Goal: Task Accomplishment & Management: Manage account settings

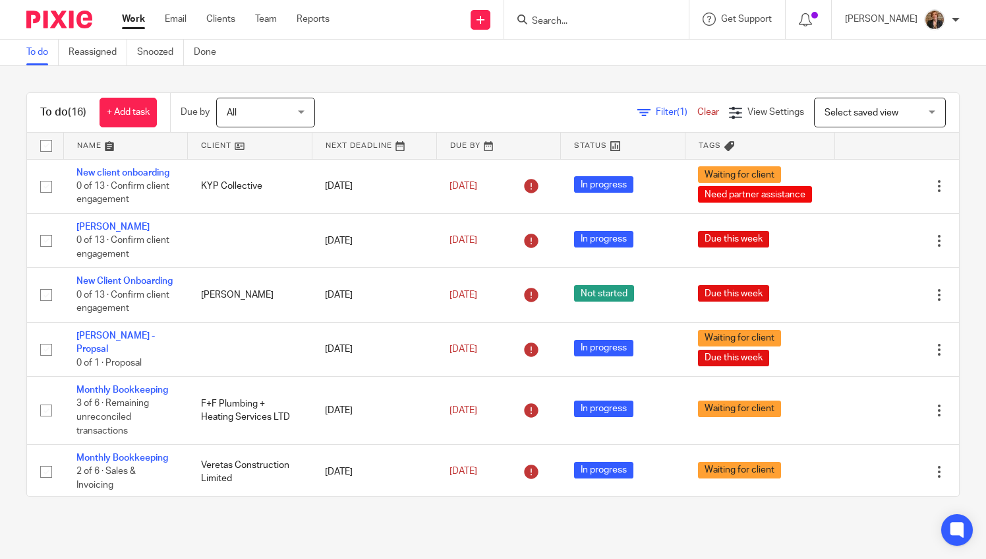
click at [608, 16] on input "Search" at bounding box center [590, 22] width 119 height 12
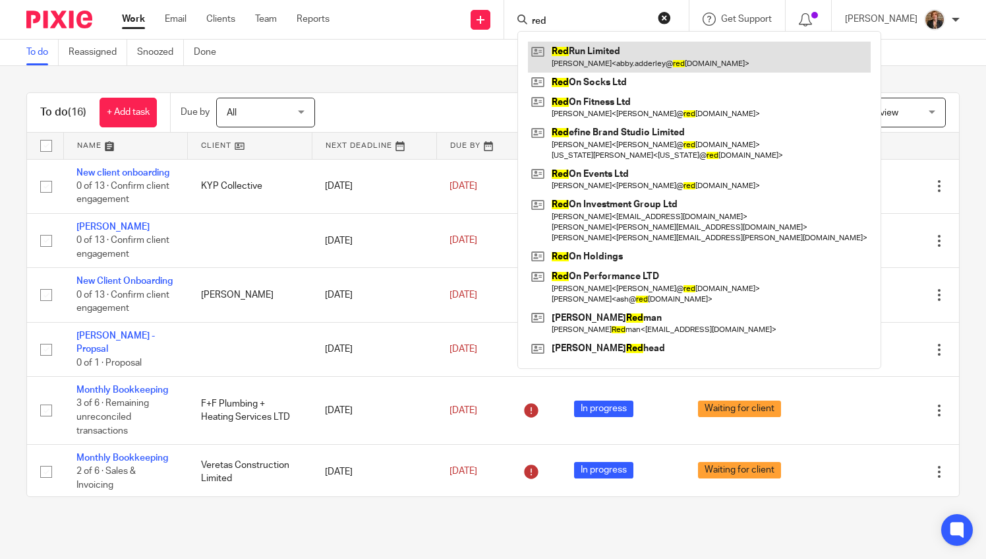
type input "red"
click at [621, 57] on link at bounding box center [699, 57] width 343 height 30
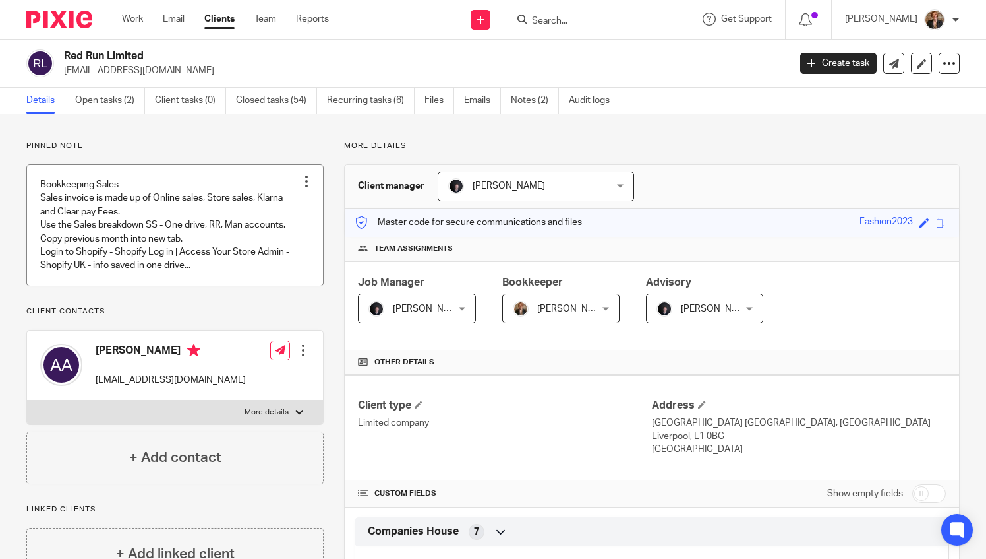
click at [206, 260] on link at bounding box center [175, 225] width 296 height 121
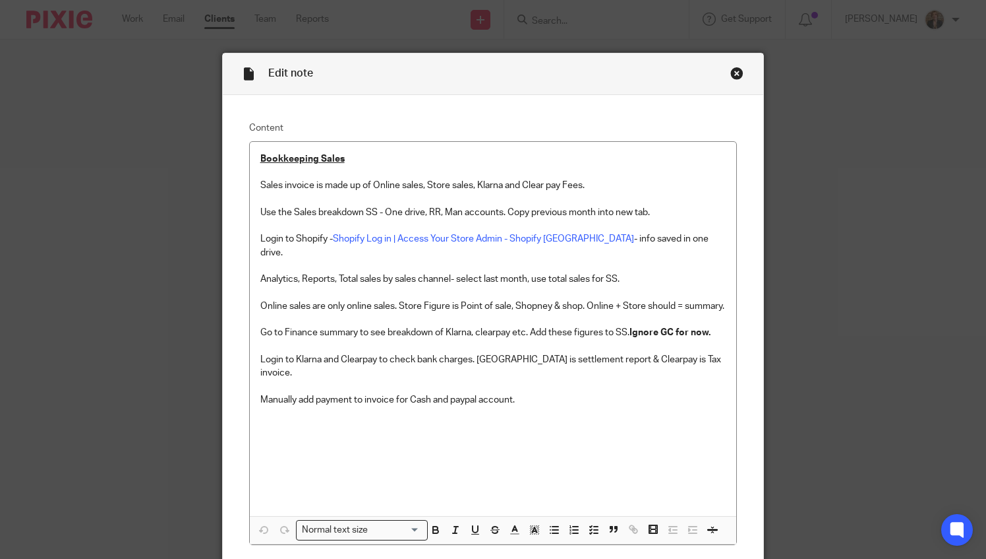
click at [734, 69] on div "Close this dialog window" at bounding box center [737, 73] width 13 height 13
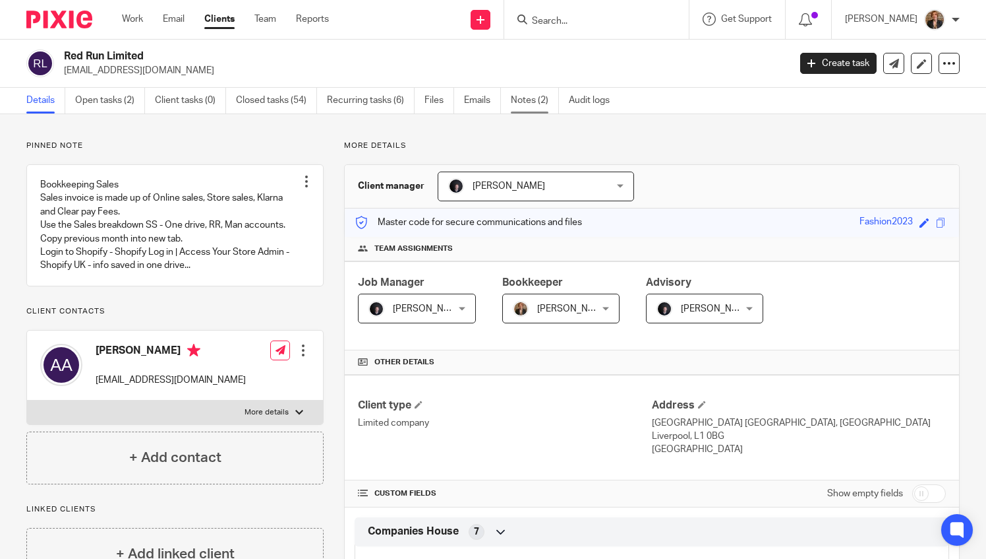
click at [520, 100] on link "Notes (2)" at bounding box center [535, 101] width 48 height 26
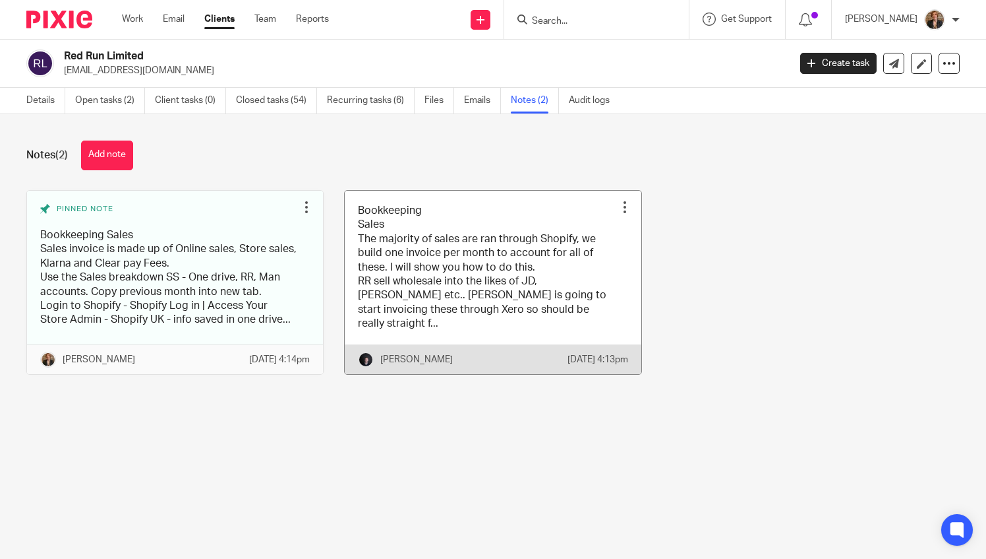
click at [546, 280] on link at bounding box center [493, 282] width 296 height 183
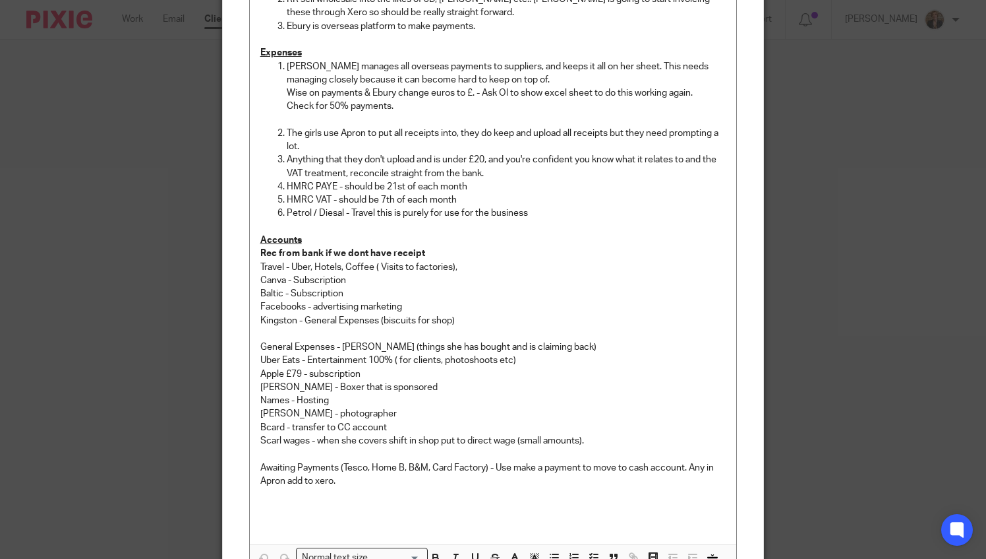
scroll to position [373, 0]
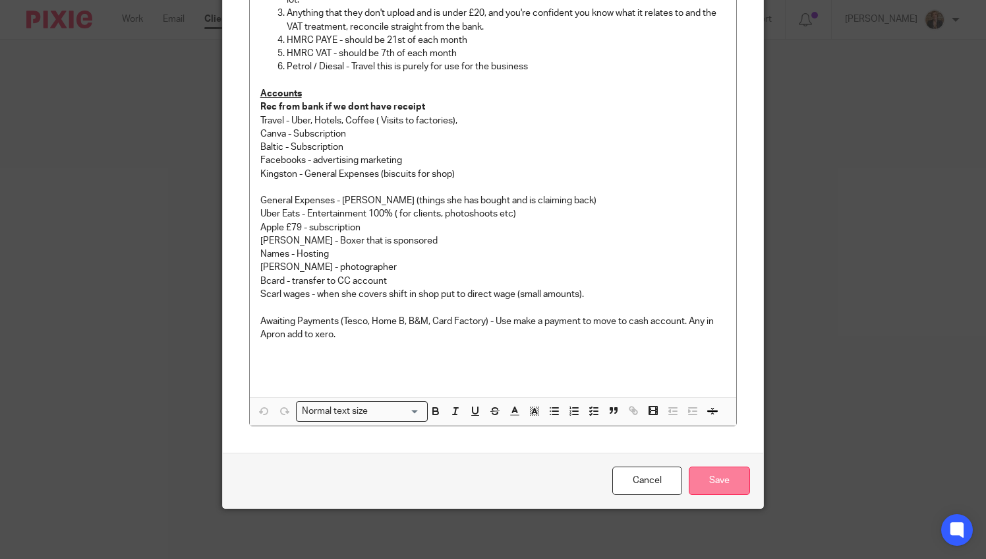
drag, startPoint x: 733, startPoint y: 473, endPoint x: 731, endPoint y: 466, distance: 8.3
click at [732, 473] on input "Save" at bounding box center [719, 480] width 61 height 28
